Goal: Obtain resource: Download file/media

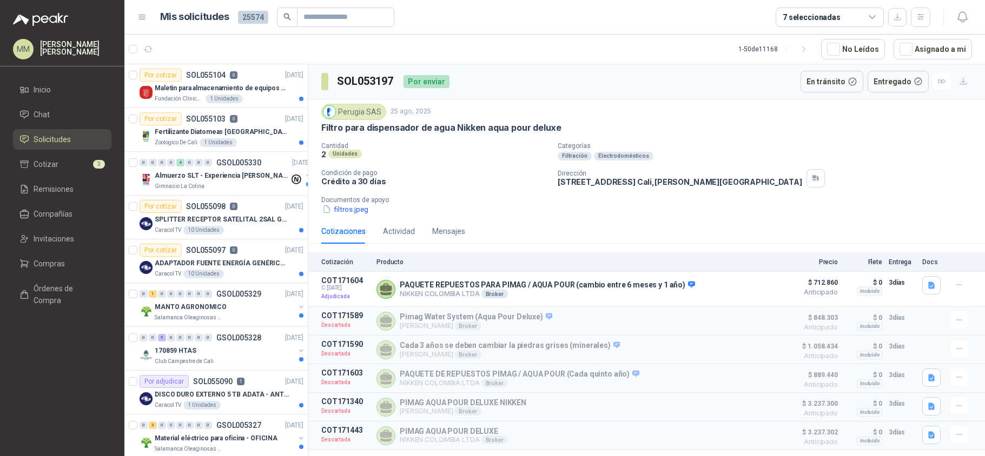
click at [361, 81] on h3 "SOL053197" at bounding box center [366, 81] width 58 height 17
copy h3 "SOL053197"
click at [45, 191] on span "Remisiones" at bounding box center [54, 189] width 40 height 12
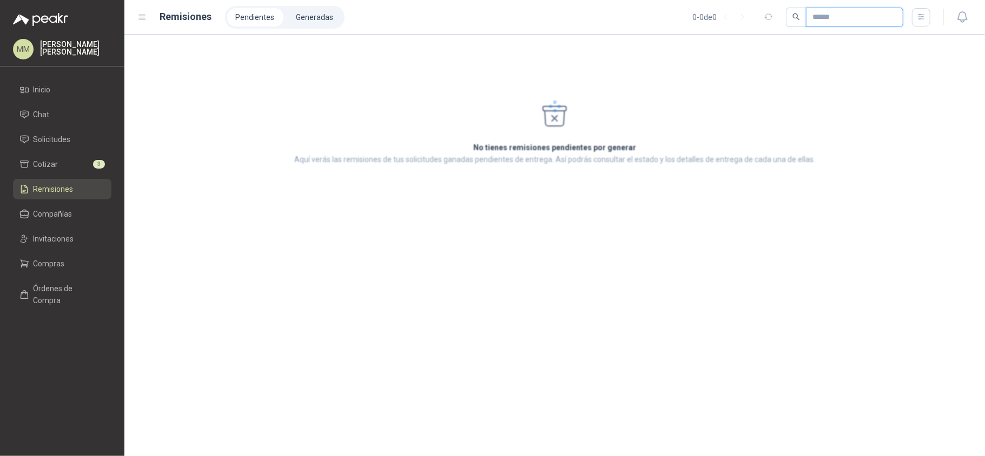
click at [857, 18] on input "text" at bounding box center [850, 17] width 76 height 18
paste input "*********"
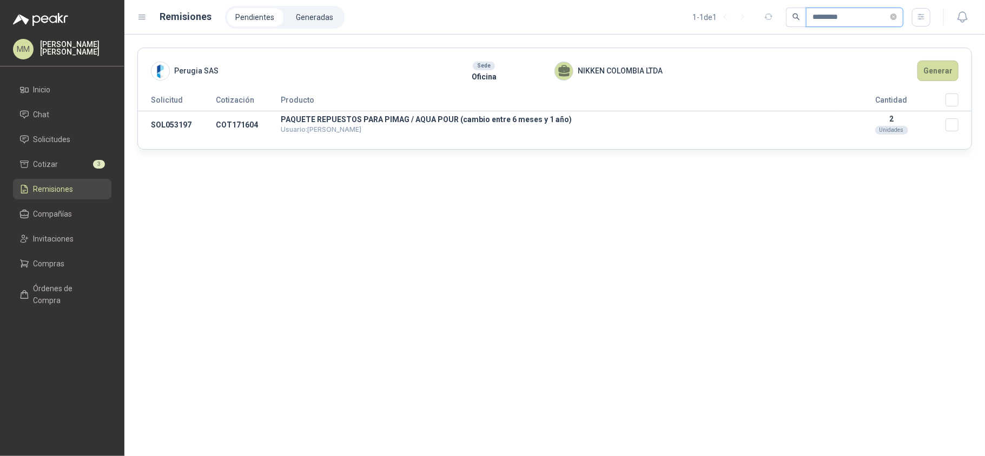
type input "*********"
click at [928, 75] on button "Generar" at bounding box center [937, 71] width 41 height 21
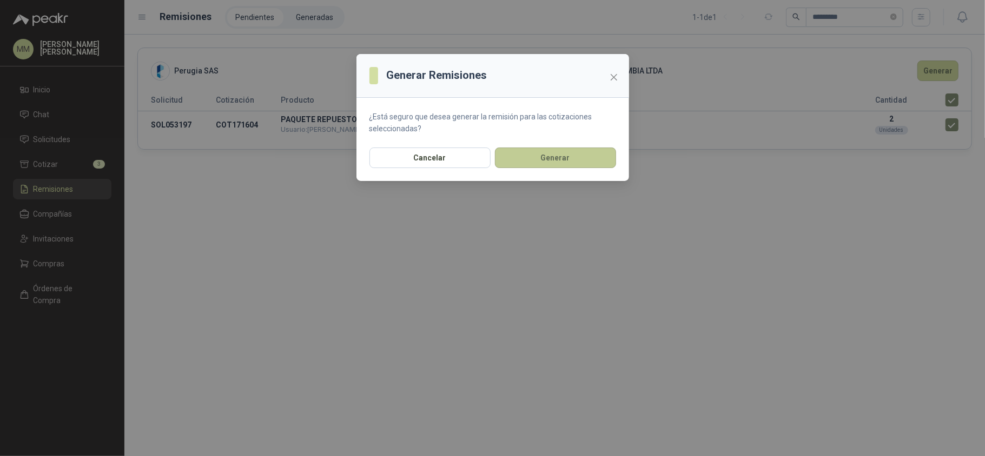
click at [499, 168] on button "Generar" at bounding box center [555, 158] width 121 height 21
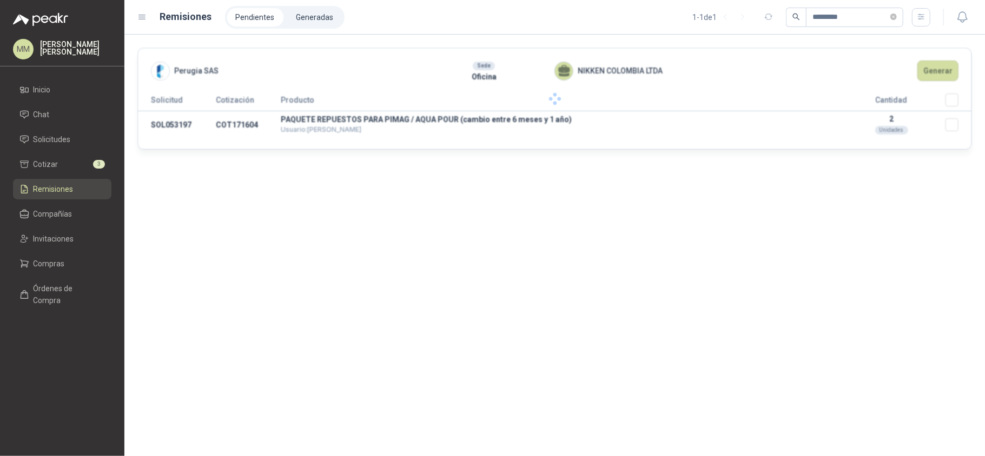
click at [301, 17] on li "Generadas" at bounding box center [315, 17] width 55 height 18
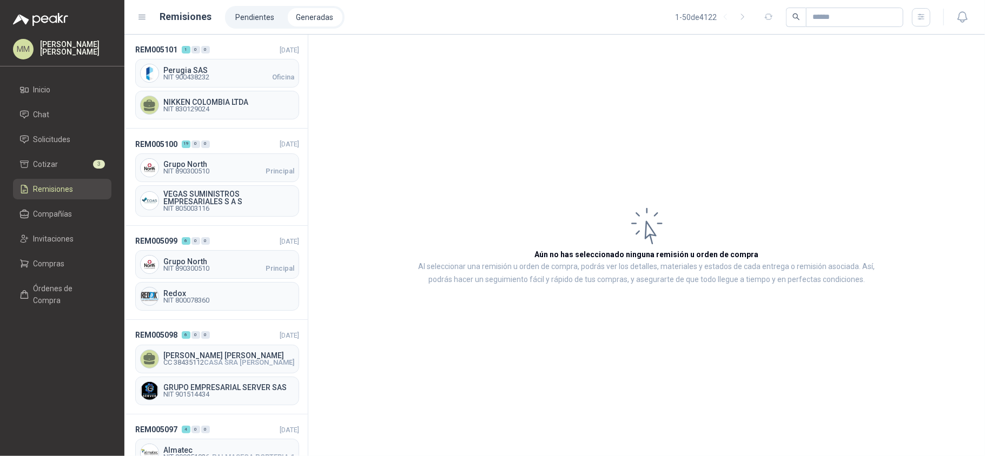
click at [233, 88] on div "Perugia SAS NIT 900438232 Oficina" at bounding box center [217, 73] width 164 height 29
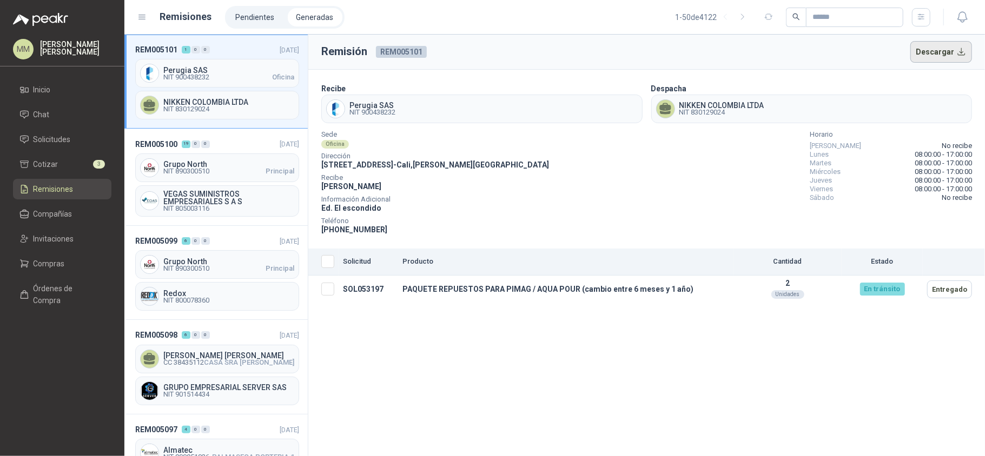
click at [959, 55] on button "Descargar" at bounding box center [941, 52] width 62 height 22
